Goal: Task Accomplishment & Management: Use online tool/utility

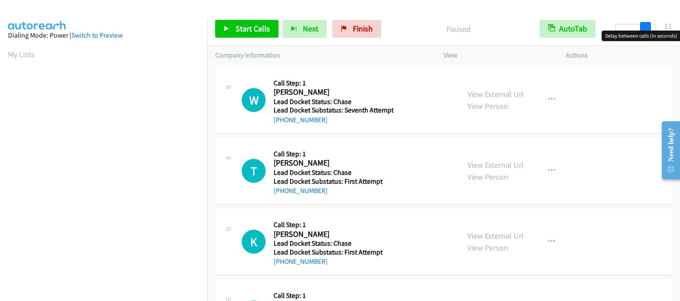
drag, startPoint x: 621, startPoint y: 24, endPoint x: 650, endPoint y: 25, distance: 28.4
click at [650, 25] on span at bounding box center [645, 27] width 11 height 11
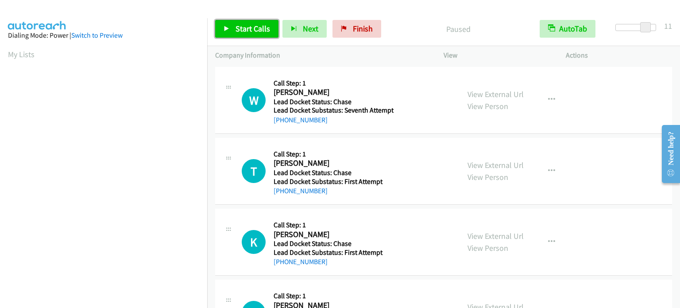
click at [234, 28] on link "Start Calls" at bounding box center [246, 29] width 63 height 18
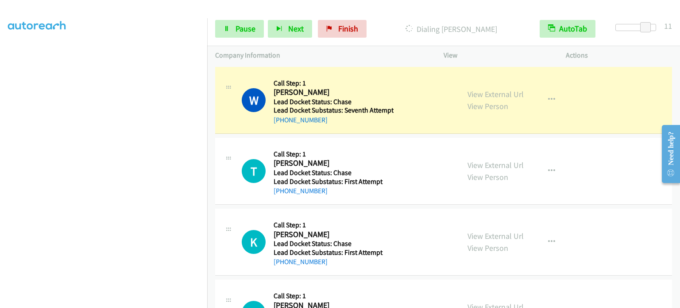
scroll to position [189, 0]
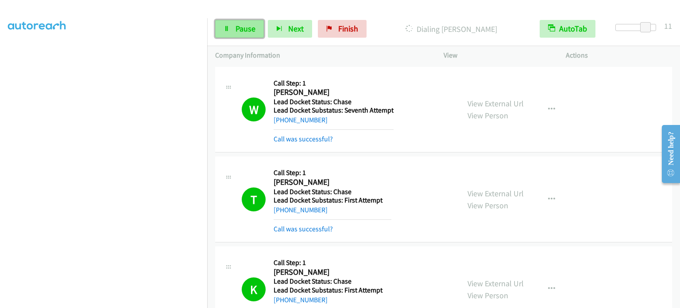
click at [242, 30] on span "Pause" at bounding box center [246, 28] width 20 height 10
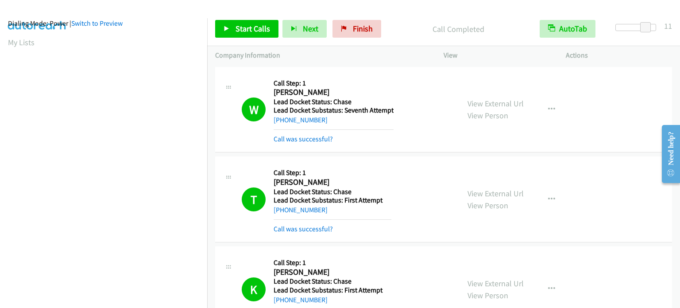
scroll to position [0, 0]
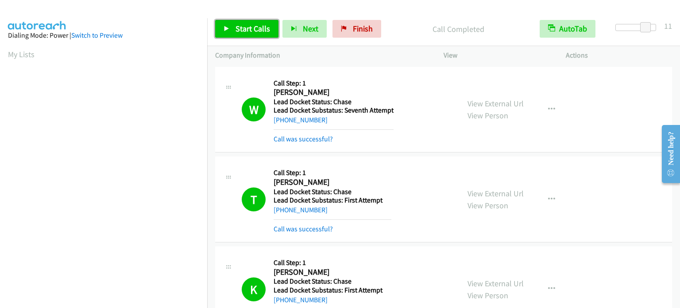
click at [250, 30] on span "Start Calls" at bounding box center [253, 28] width 35 height 10
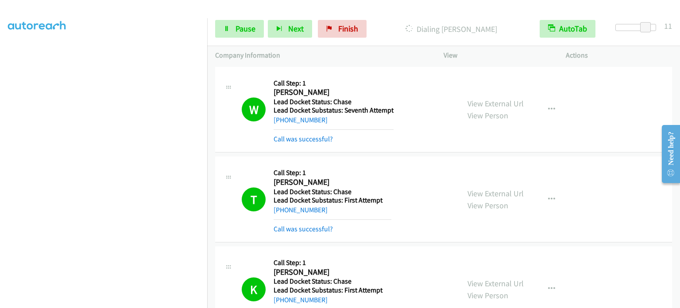
scroll to position [189, 0]
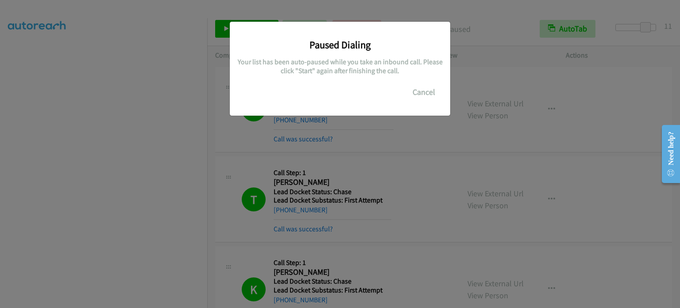
click at [476, 34] on div "Paused Dialing Your list has been auto-paused while you take an inbound call. P…" at bounding box center [340, 158] width 680 height 300
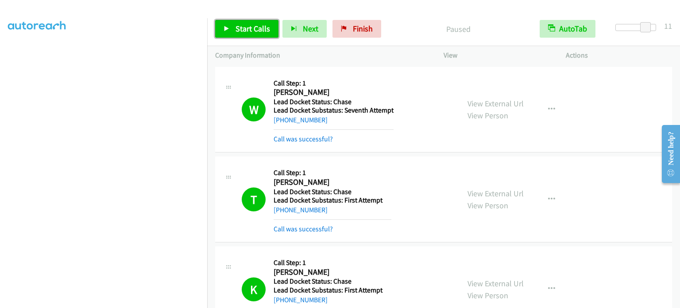
click at [253, 26] on span "Start Calls" at bounding box center [253, 28] width 35 height 10
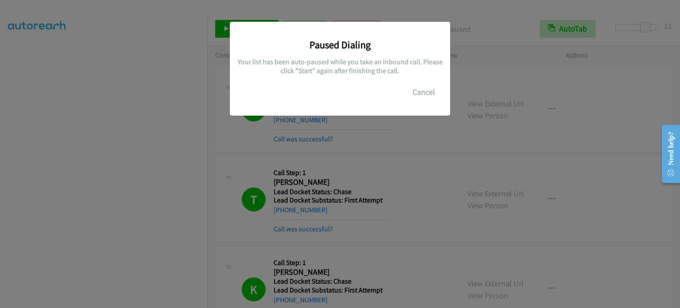
click at [411, 152] on div "Paused Dialing Your list has been auto-paused while you take an inbound call. P…" at bounding box center [340, 158] width 680 height 300
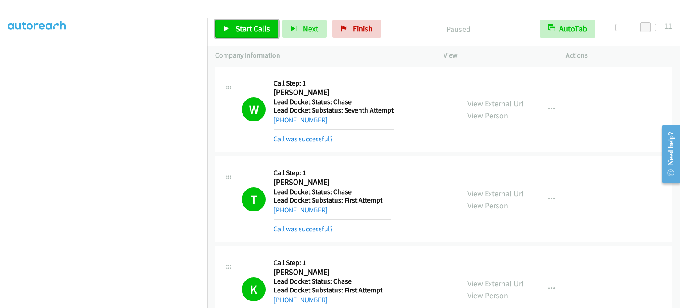
click at [244, 35] on link "Start Calls" at bounding box center [246, 29] width 63 height 18
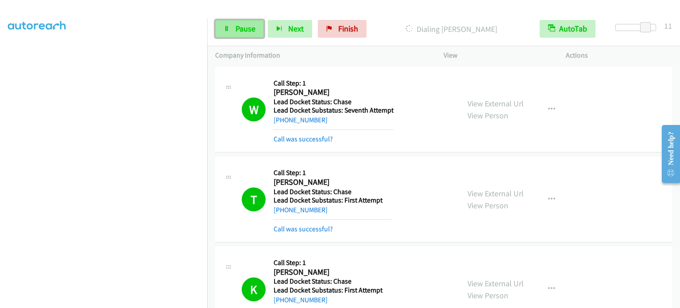
click at [240, 32] on span "Pause" at bounding box center [246, 28] width 20 height 10
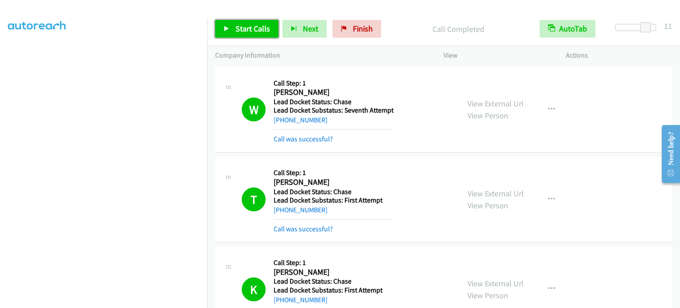
click at [265, 32] on span "Start Calls" at bounding box center [253, 28] width 35 height 10
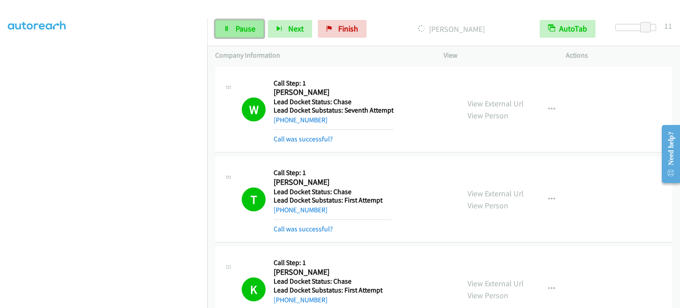
click at [246, 27] on span "Pause" at bounding box center [246, 28] width 20 height 10
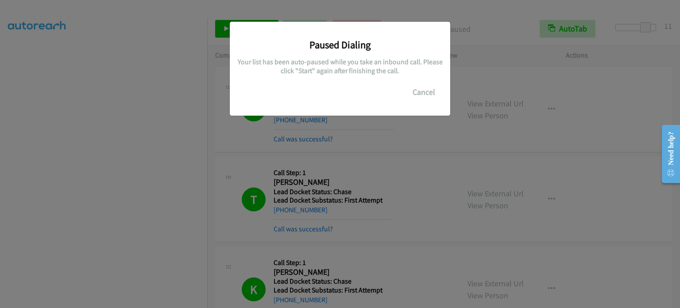
click at [406, 133] on div "Paused Dialing Your list has been auto-paused while you take an inbound call. P…" at bounding box center [340, 158] width 680 height 300
click at [423, 95] on button "Cancel" at bounding box center [423, 92] width 39 height 18
click at [413, 155] on div "Paused Dialing Your list has been auto-paused while you take an inbound call. P…" at bounding box center [340, 158] width 680 height 300
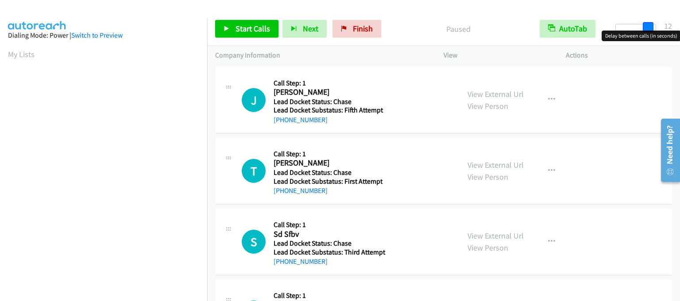
drag, startPoint x: 622, startPoint y: 29, endPoint x: 653, endPoint y: 31, distance: 31.5
click at [653, 31] on body "Start Calls Pause Next Finish Paused AutoTab AutoTab 12 Company Information Inf…" at bounding box center [340, 21] width 680 height 42
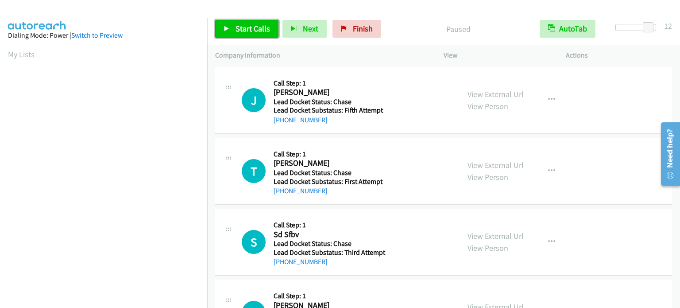
click at [232, 29] on link "Start Calls" at bounding box center [246, 29] width 63 height 18
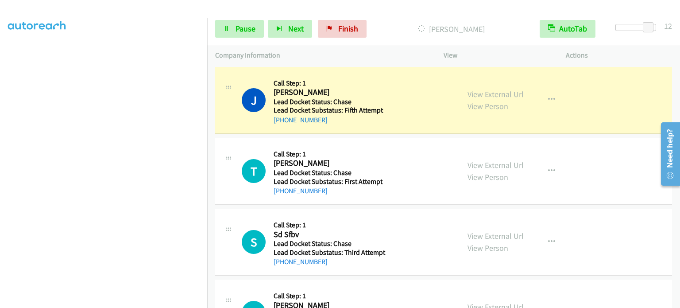
scroll to position [189, 0]
